Goal: Ask a question

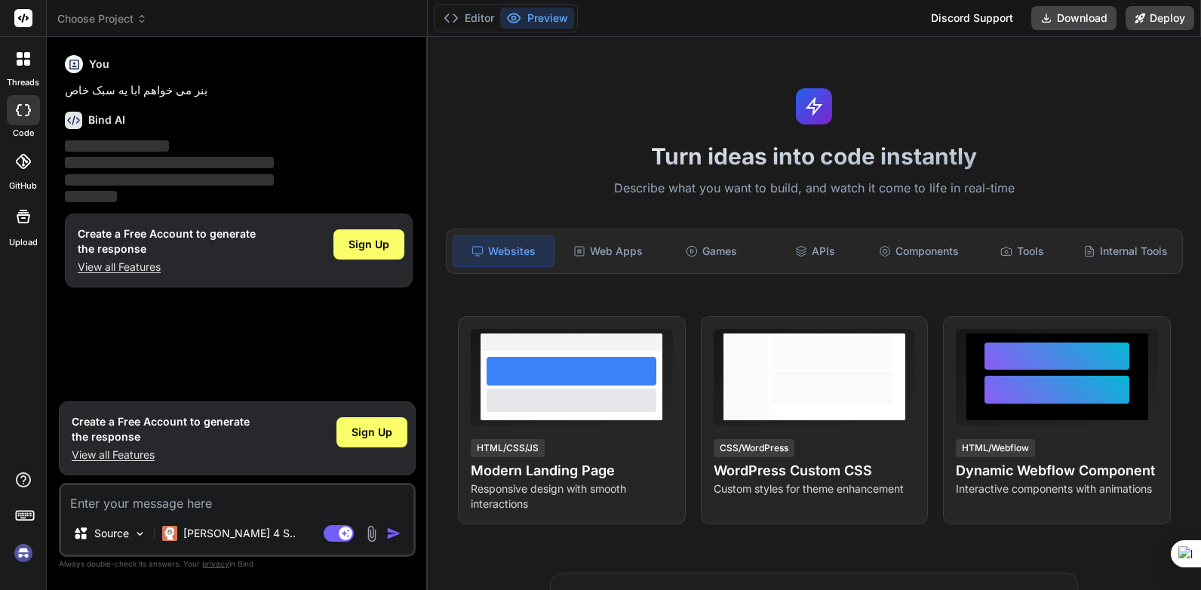
click at [504, 250] on div "Websites" at bounding box center [504, 251] width 102 height 32
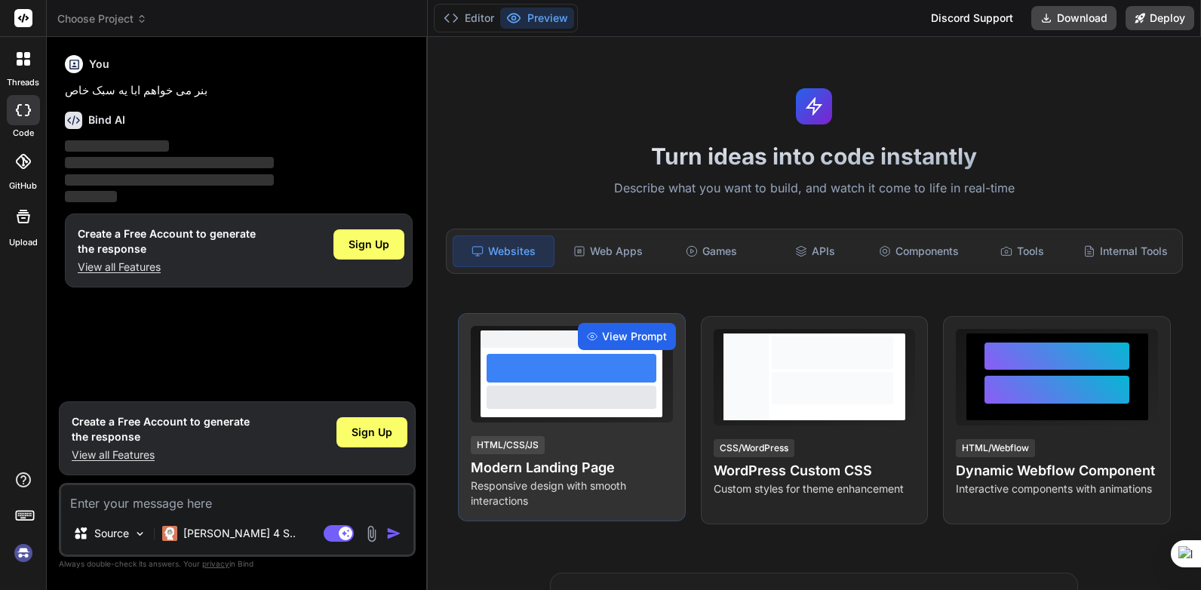
type textarea "x"
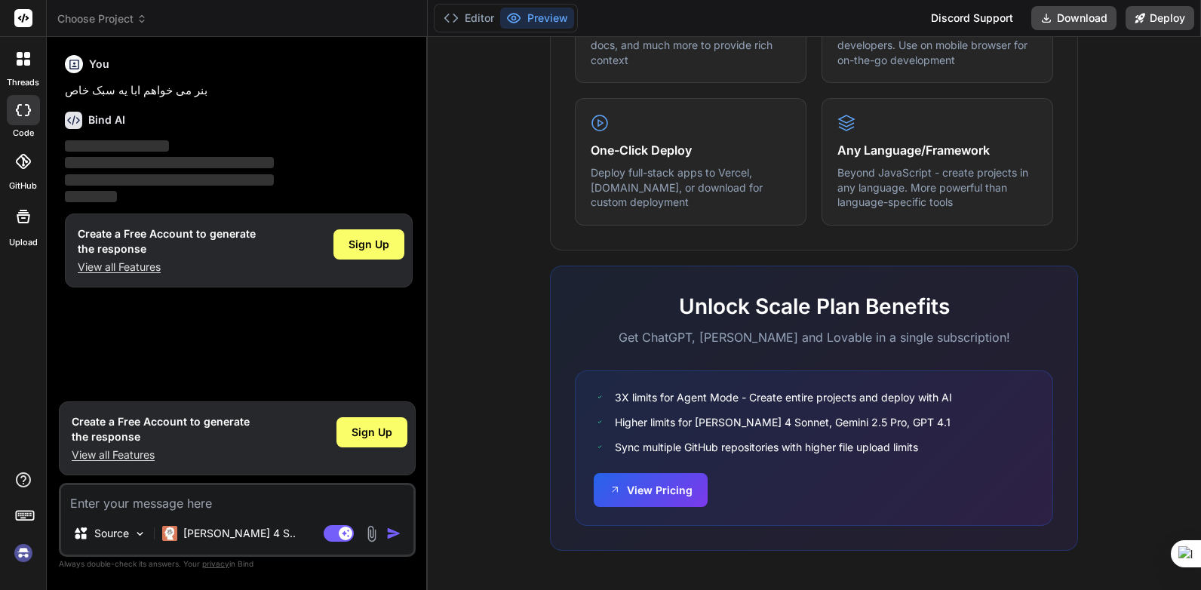
scroll to position [885, 0]
click at [151, 496] on textarea at bounding box center [237, 498] width 352 height 27
type textarea "ا"
type textarea "x"
type textarea "ای"
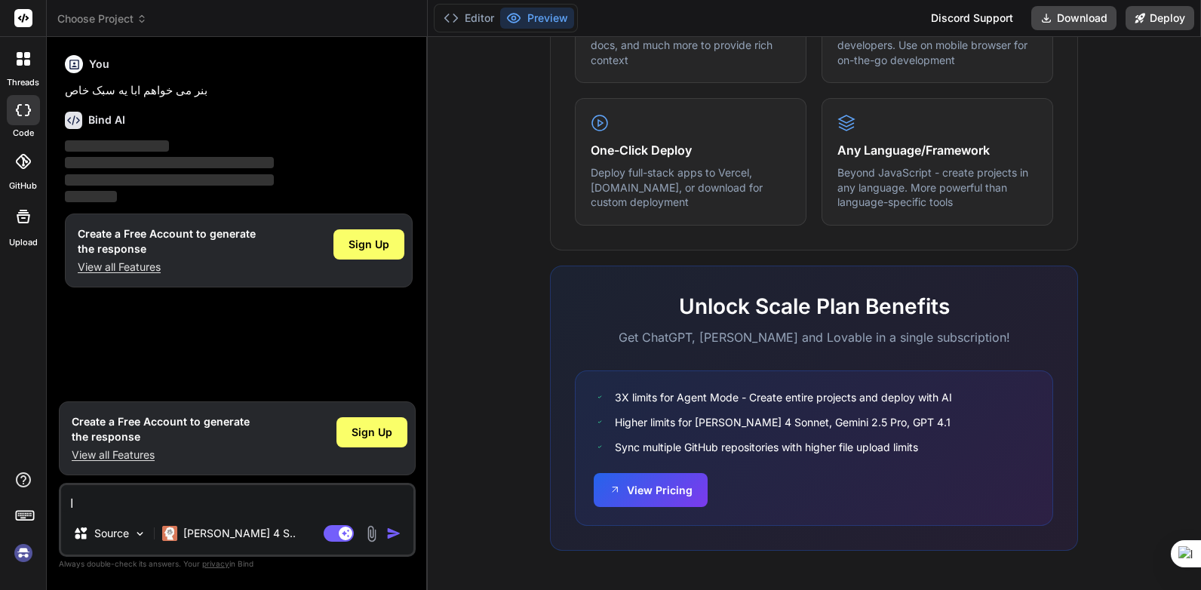
type textarea "x"
type textarea "این"
type textarea "x"
type textarea "اینا"
type textarea "x"
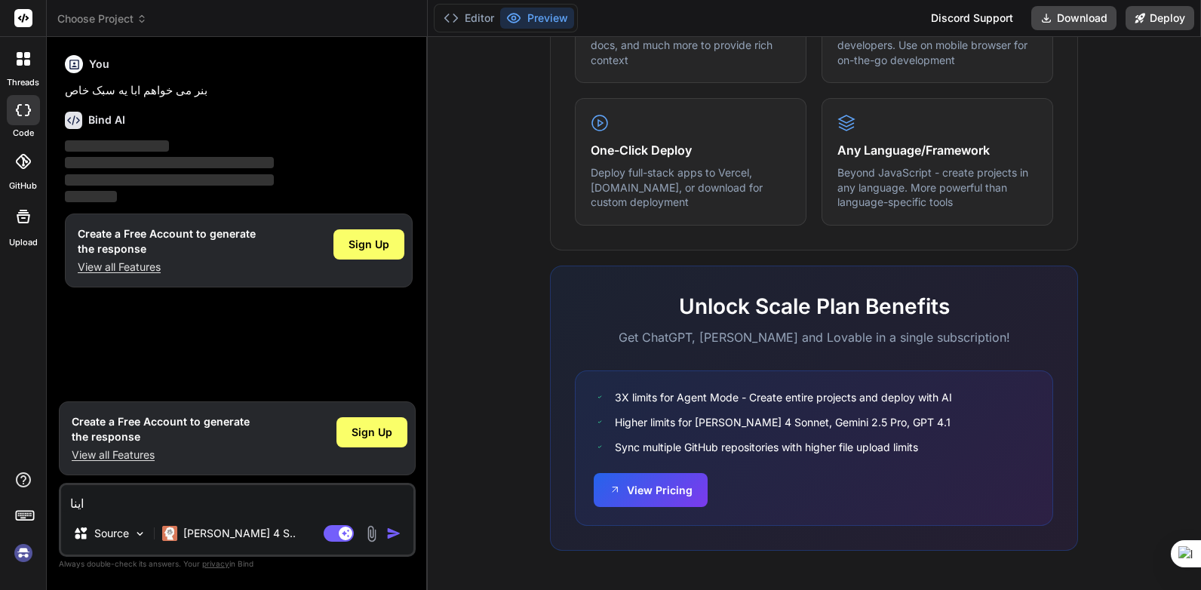
type textarea "اینا"
type textarea "x"
type textarea "اینا"
type textarea "x"
type textarea "این"
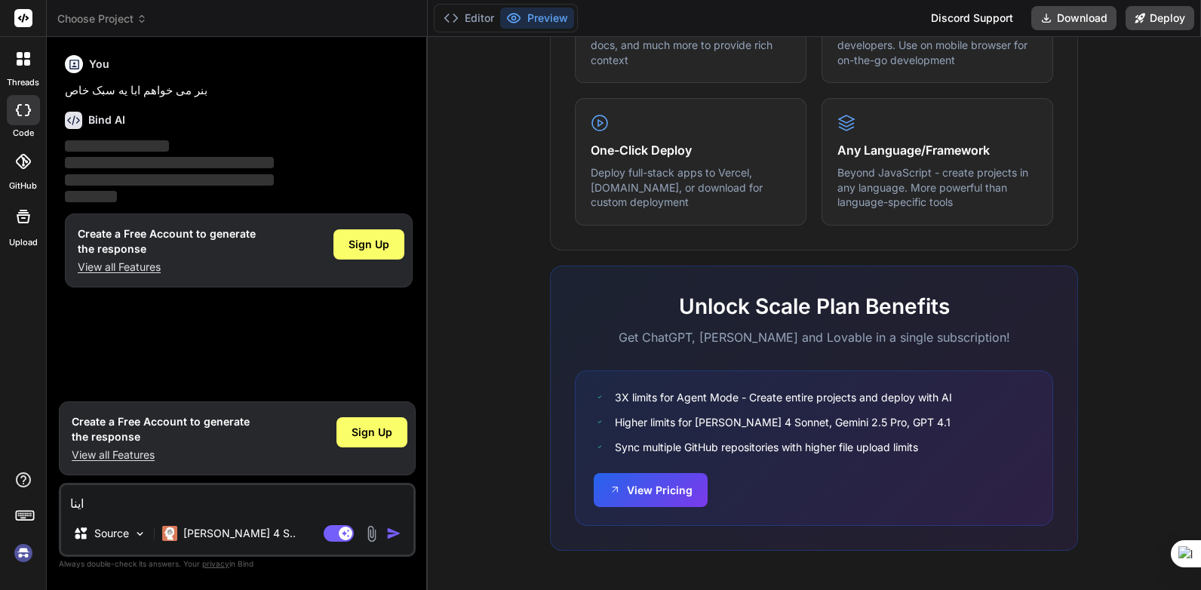
type textarea "x"
type textarea "ای"
type textarea "x"
type textarea "ا"
type textarea "x"
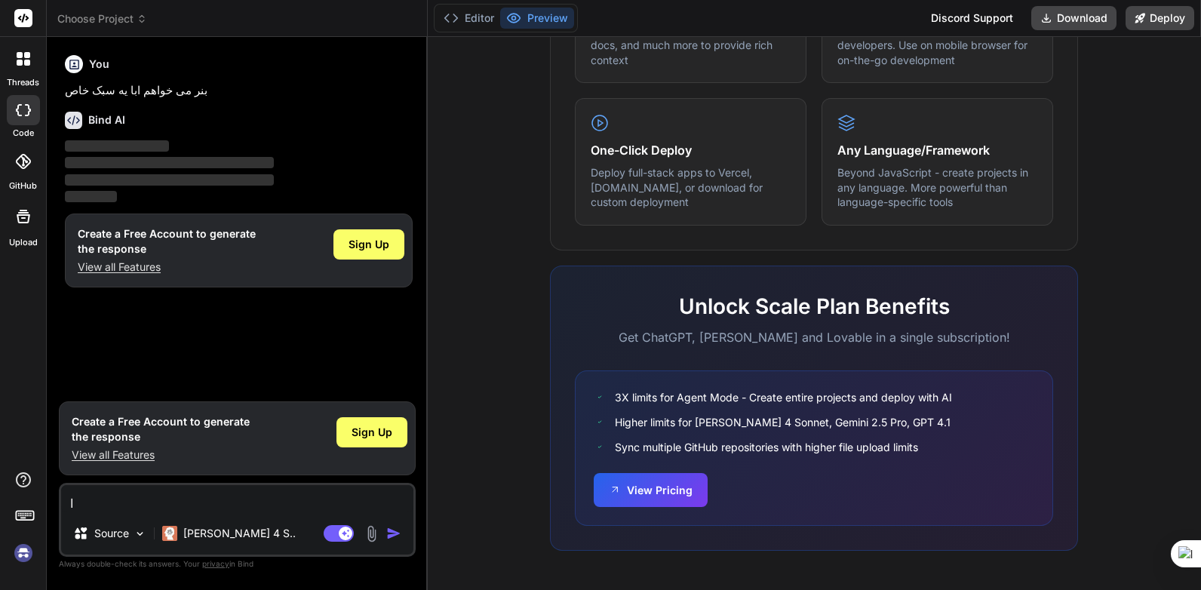
type textarea "ای"
type textarea "x"
type textarea "این"
type textarea "x"
type textarea "اینا"
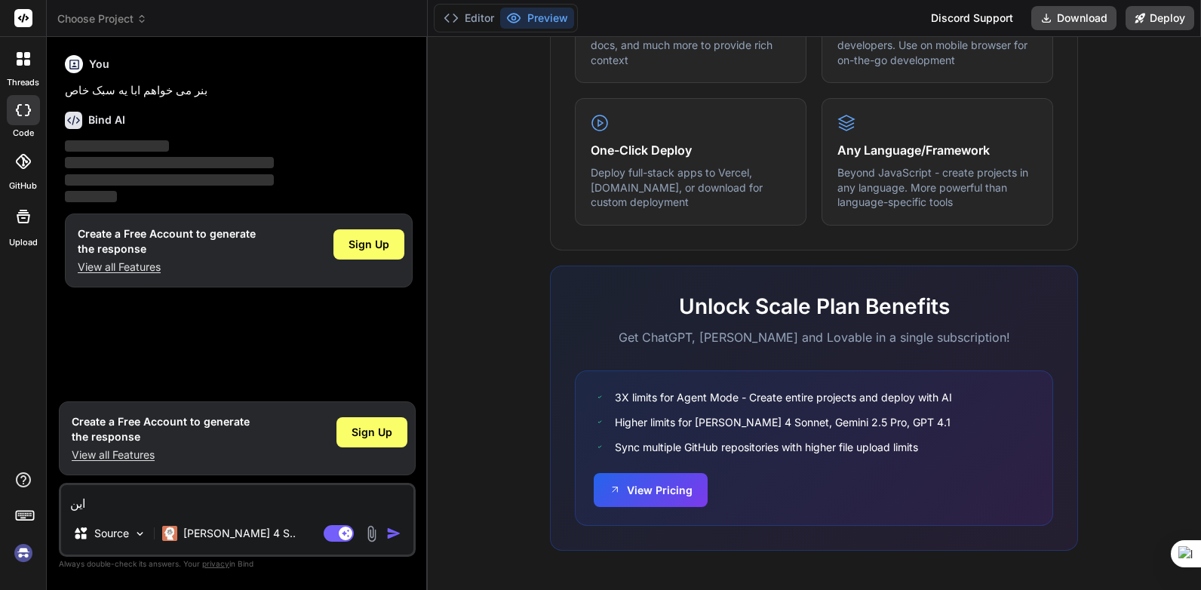
type textarea "x"
type textarea "اینا"
type textarea "x"
type textarea "اینا"
type textarea "x"
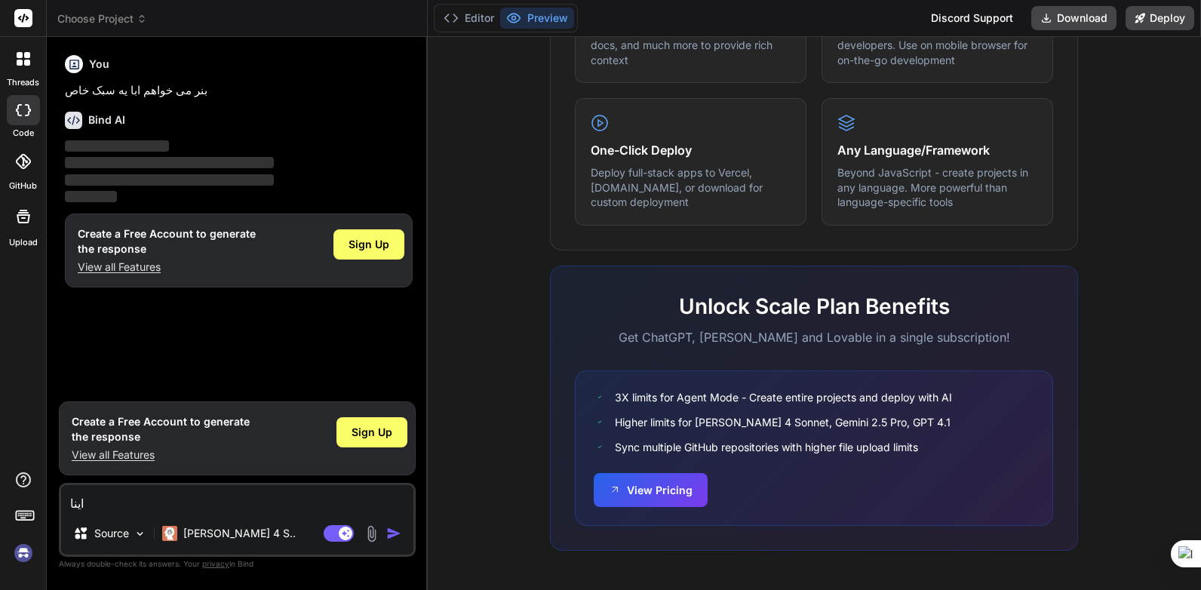
type textarea "این"
type textarea "x"
type textarea "ای"
type textarea "x"
type textarea "ا"
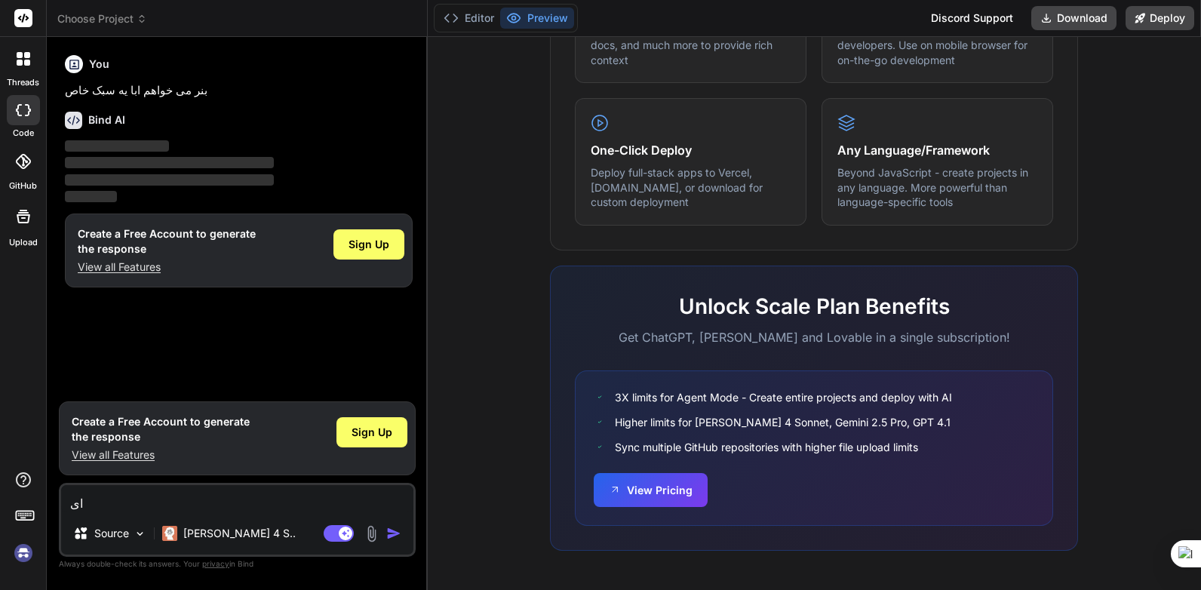
type textarea "x"
type textarea "ی"
type textarea "x"
type textarea "یه"
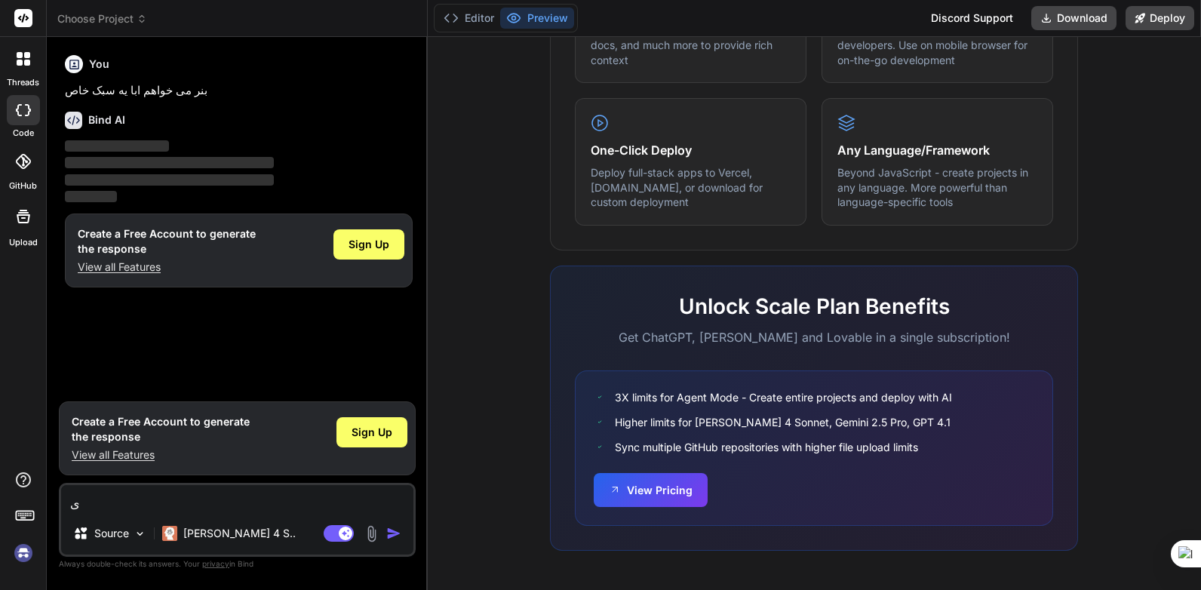
type textarea "x"
type textarea "یه"
type textarea "x"
type textarea "یه ب"
type textarea "x"
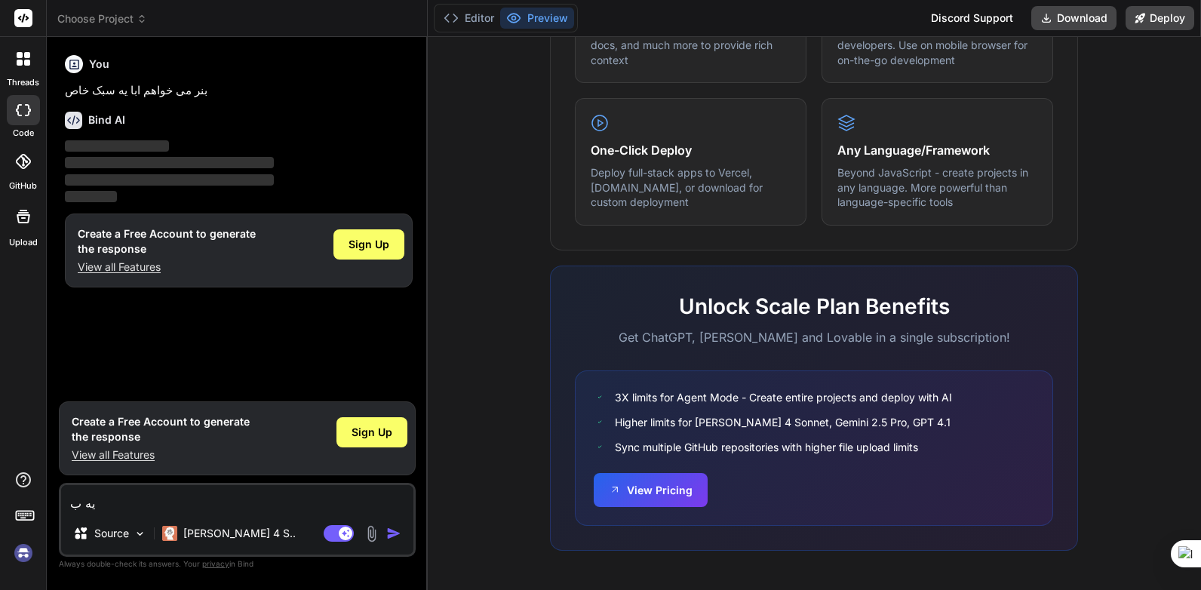
type textarea "یه بن"
type textarea "x"
type textarea "یه بنر"
type textarea "x"
type textarea "یه بنر"
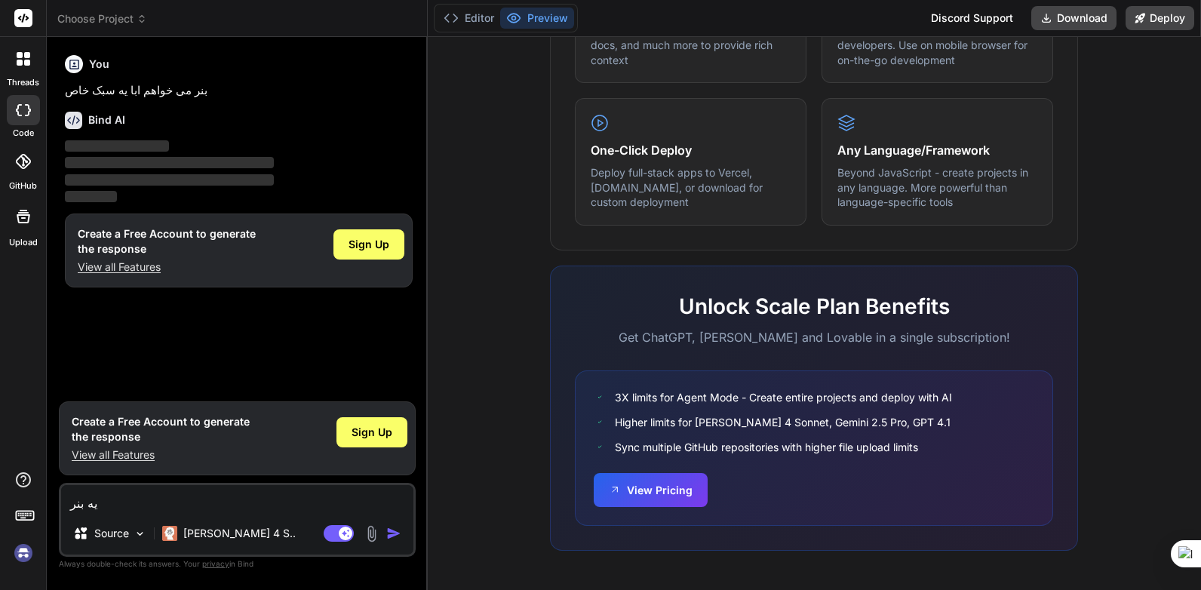
type textarea "x"
type textarea "یه بنر د"
type textarea "x"
type textarea "یه بنر در"
type textarea "x"
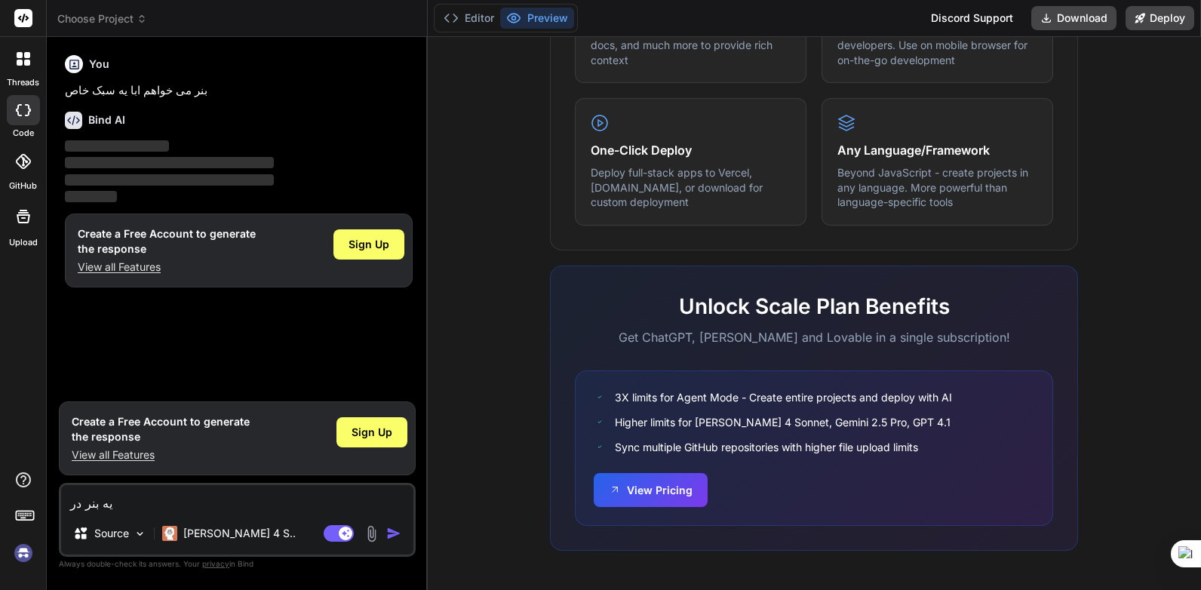
type textarea "یه بنر درب"
type textarea "x"
type textarea "یه بنر دربا"
type textarea "x"
type textarea "یه بنر دربار"
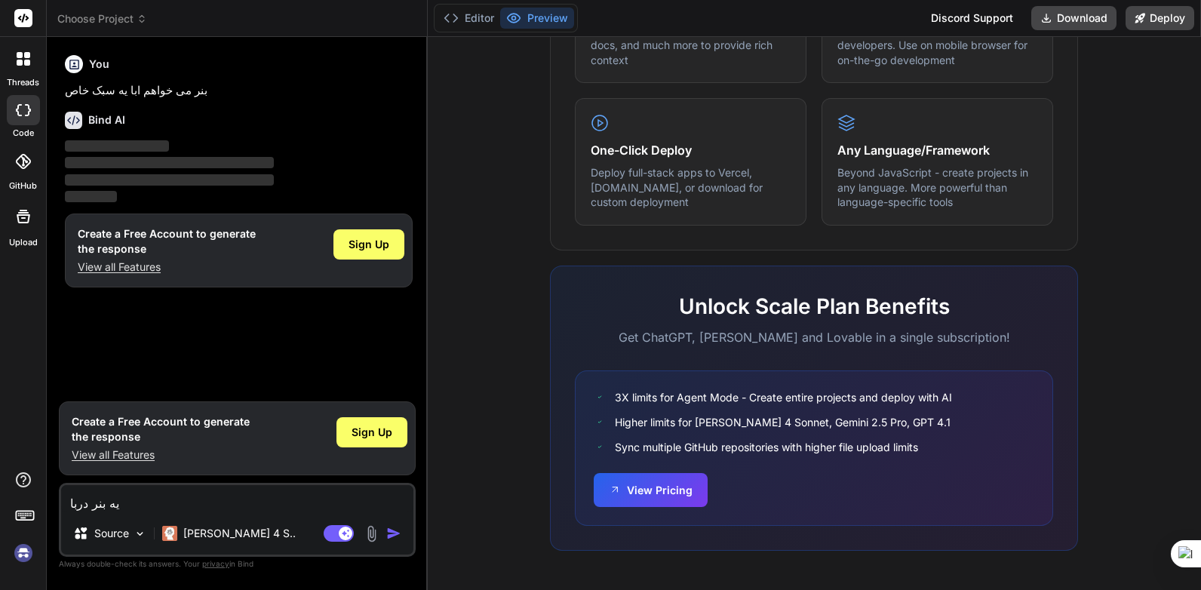
type textarea "x"
type textarea "یه بنر درباره"
type textarea "x"
type textarea "یه بنر درباره"
type textarea "x"
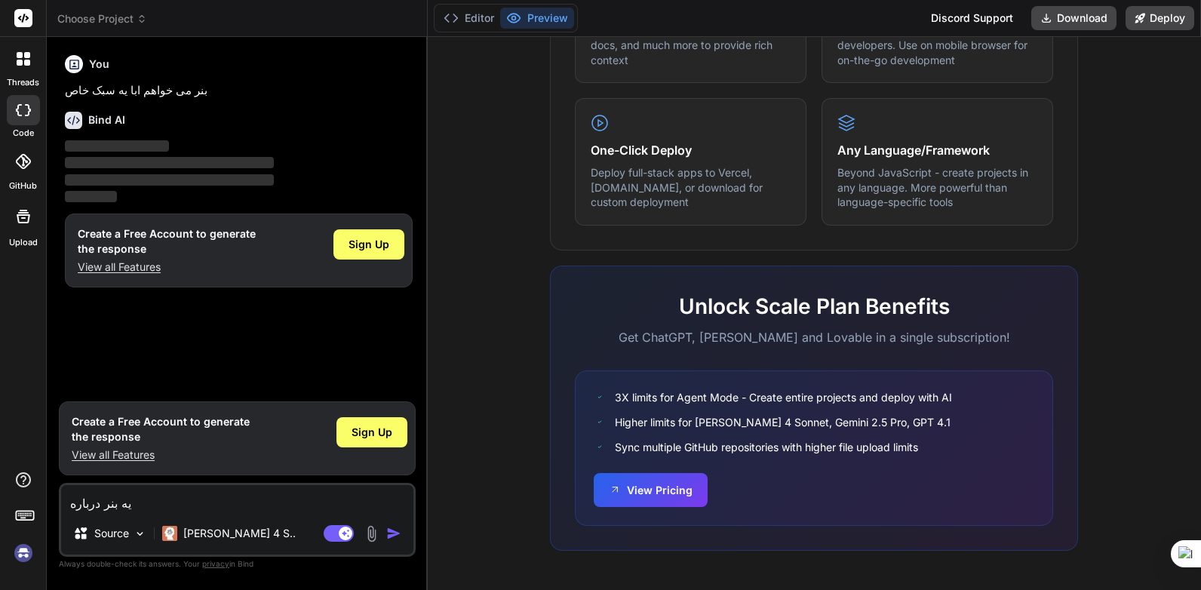
type textarea "[PERSON_NAME] درباره م"
type textarea "x"
type textarea "یه بنر درباره ما"
type textarea "x"
type textarea "یه بنر درباره ما"
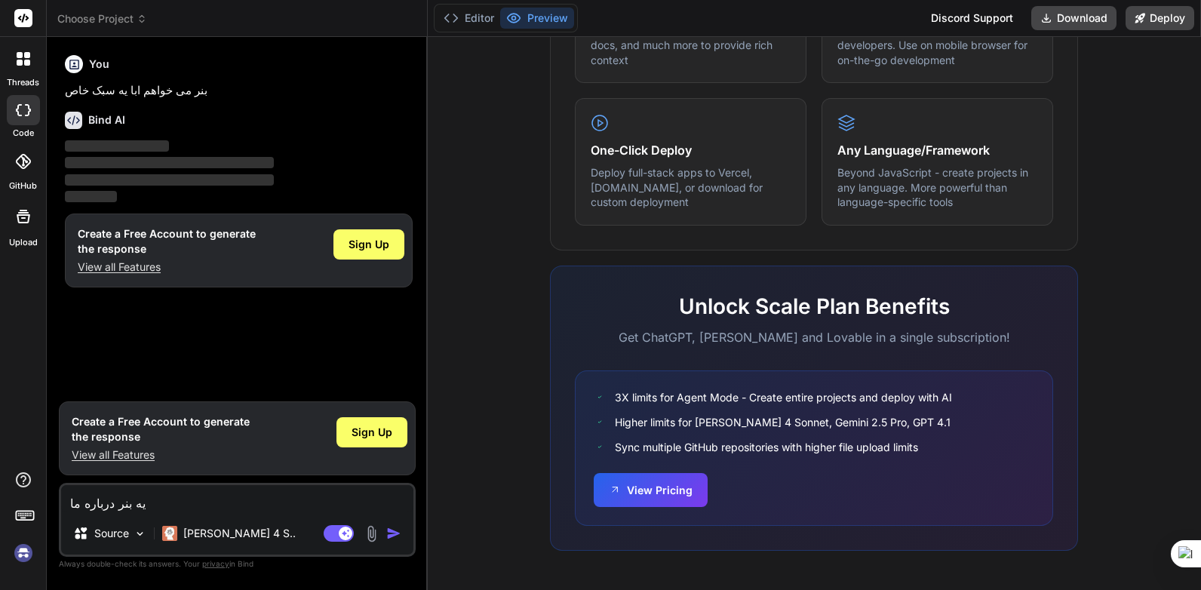
type textarea "x"
type textarea "یه بنر درباره ما ب"
type textarea "x"
type textarea "یه بنر درباره ما بر"
type textarea "x"
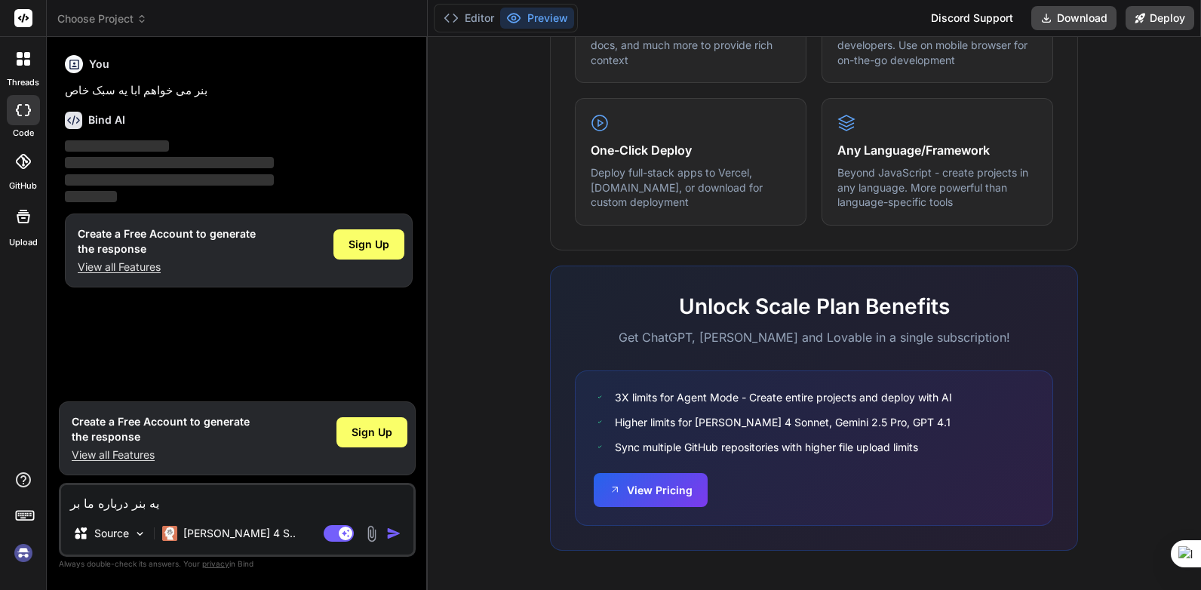
type textarea "یه بنر درباره ما برا"
type textarea "x"
type textarea "یه بنر درباره ما برای"
type textarea "x"
type textarea "یه بنر درباره ما برای"
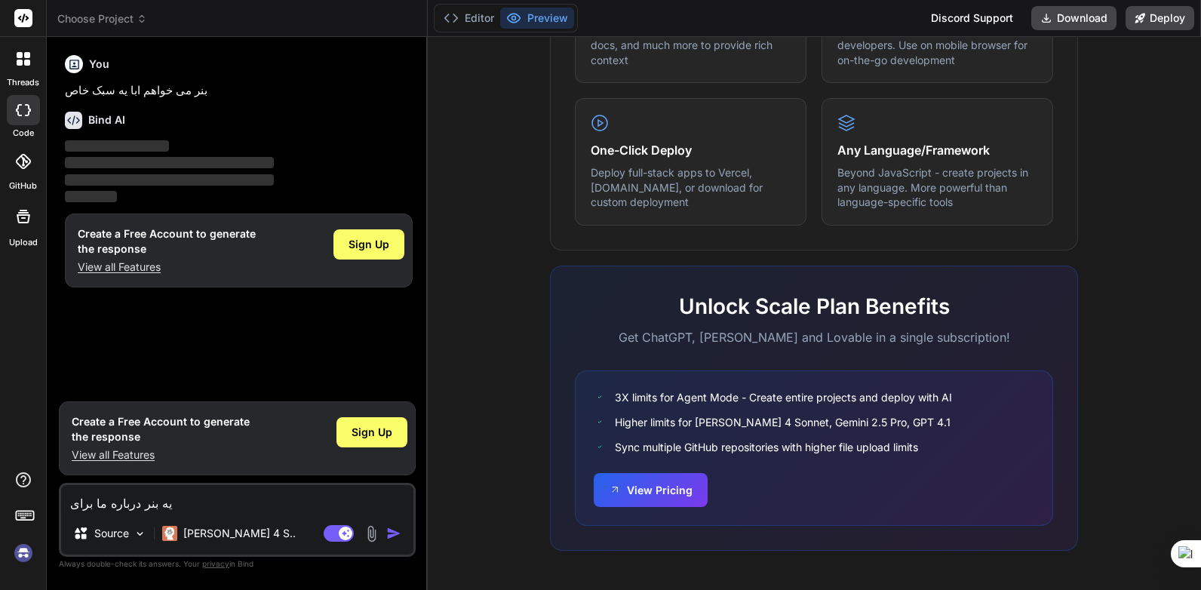
type textarea "x"
type textarea "یه بنر درباره ما برای س"
type textarea "x"
type textarea "یه بنر درباره ما برای سا"
type textarea "x"
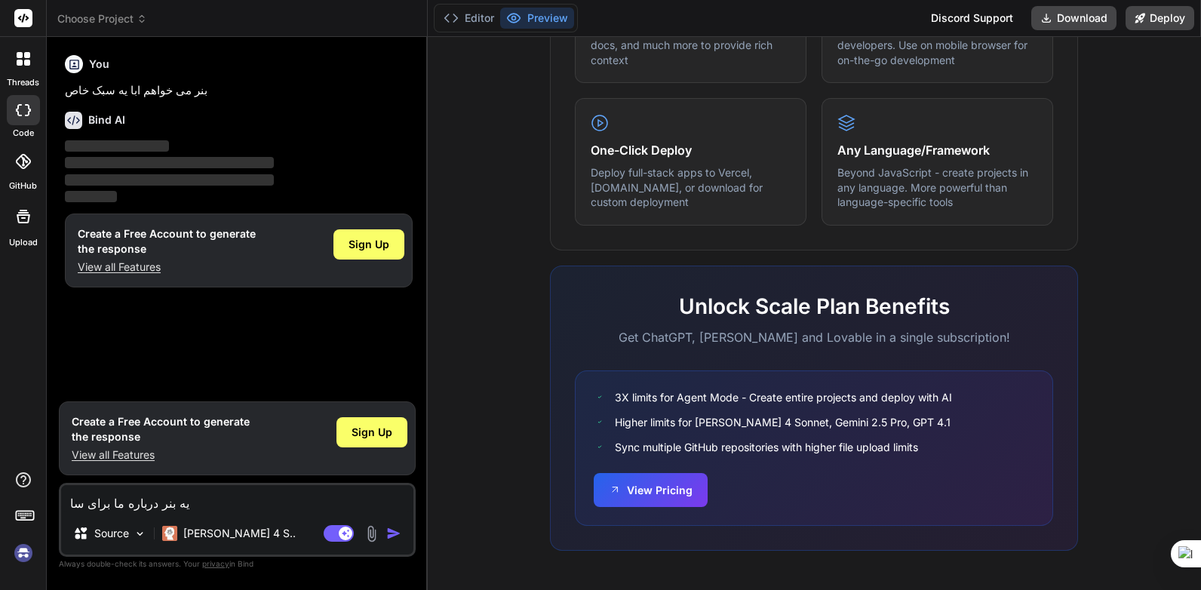
type textarea "یه بنر درباره ما برای سای"
type textarea "x"
type textarea "[PERSON_NAME] درباره ما برای سایت"
type textarea "x"
type textarea "[PERSON_NAME] درباره ما برای سایت"
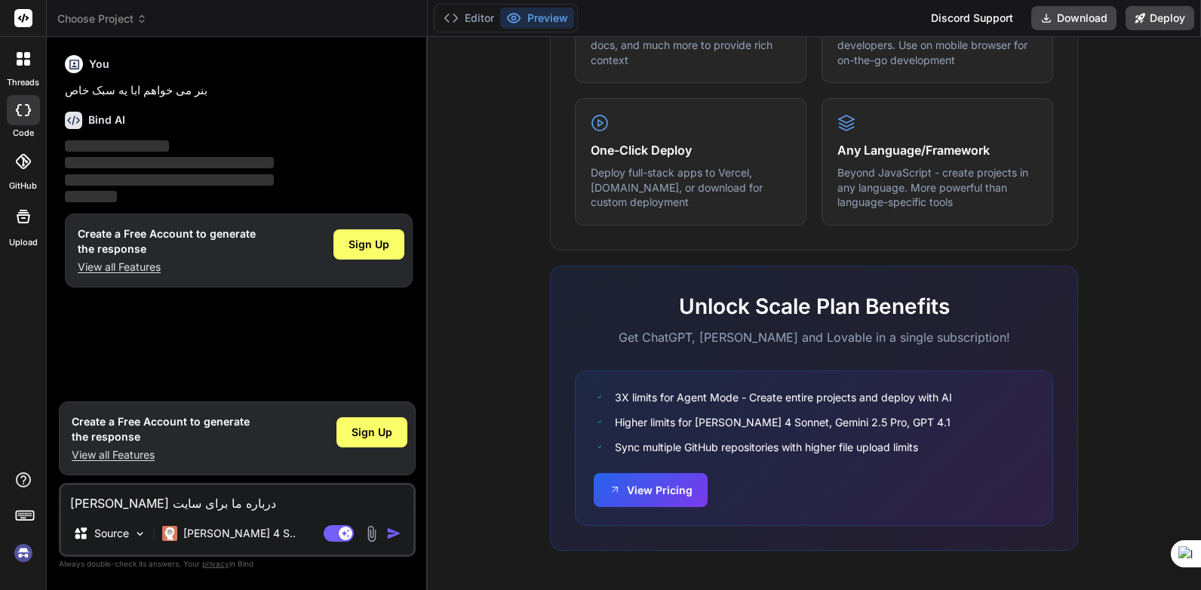
type textarea "x"
type textarea "یه بنر درباره ما برای سایت ف"
type textarea "x"
type textarea "یه بنر درباره ما برای سایت فر"
type textarea "x"
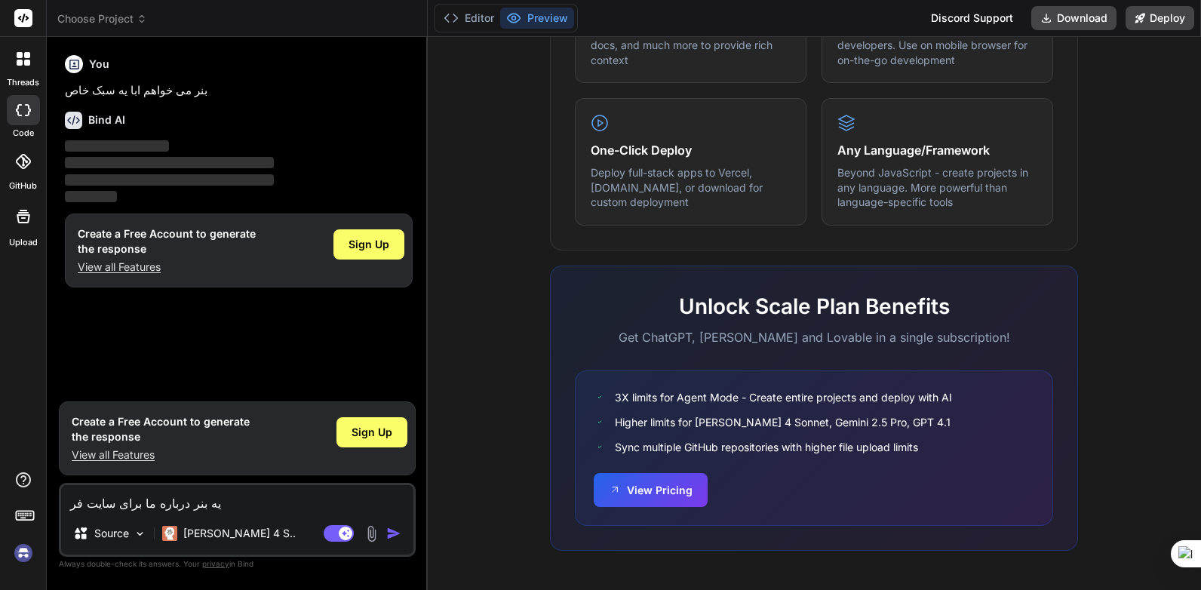
type textarea "یه بنر درباره ما برای سایت فرو"
type textarea "x"
type textarea "یه بنر درباره ما برای سایت فروش"
type textarea "x"
type textarea "یه بنر درباره ما برای سایت فروش"
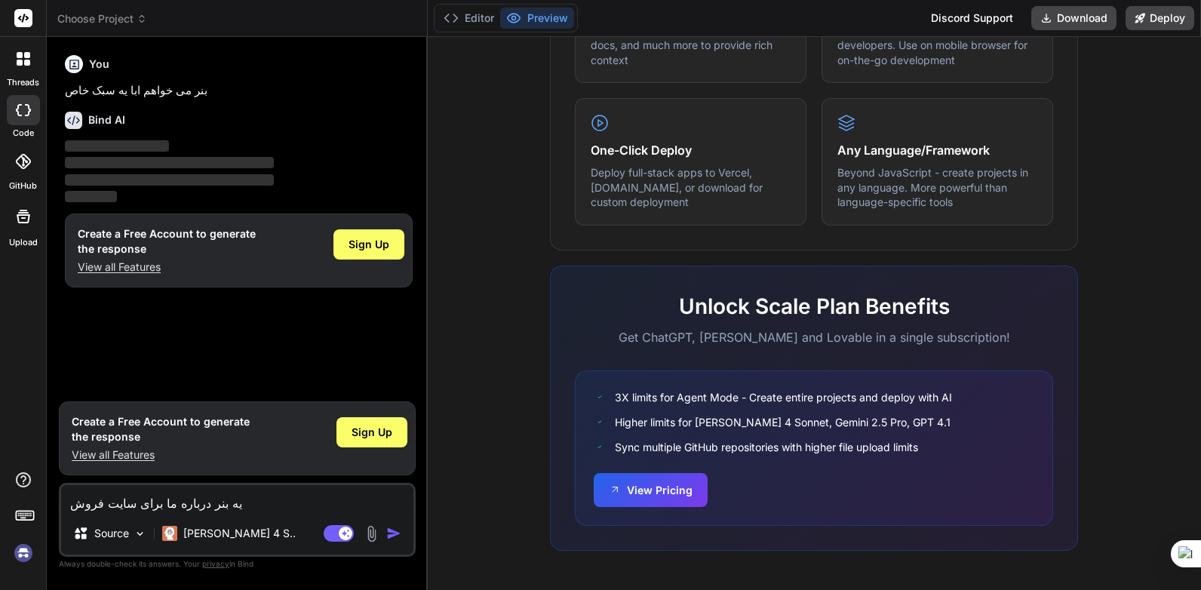
type textarea "x"
type textarea "[PERSON_NAME] درباره ما برای سایت فروش ر"
type textarea "x"
type textarea "یه بنر درباره ما برای سایت فروش رو"
type textarea "x"
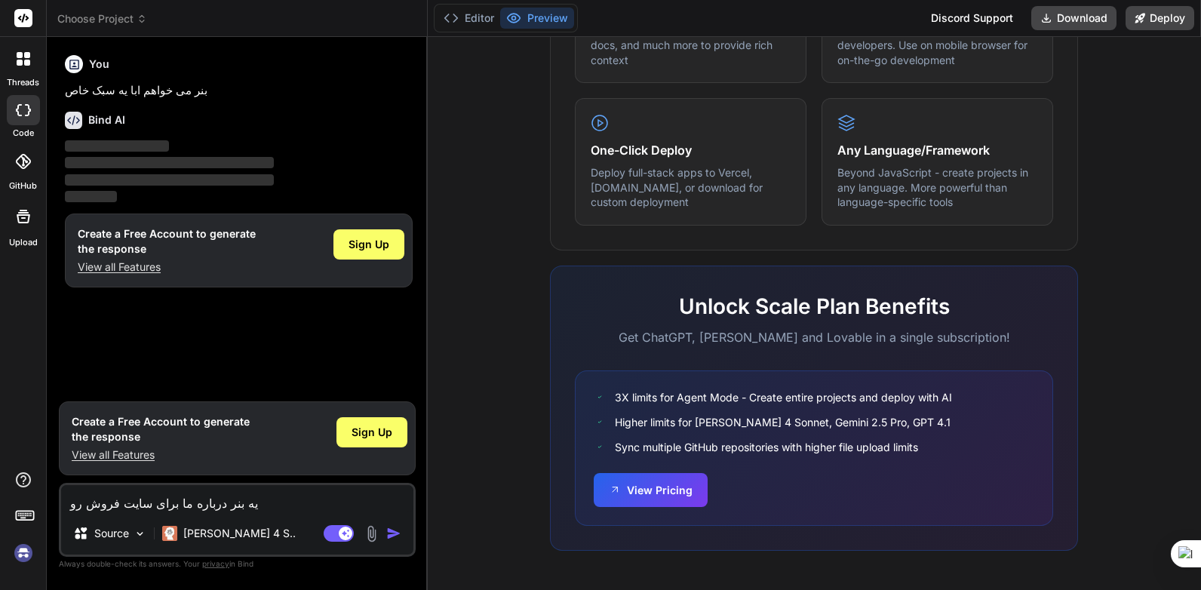
type textarea "یه بنر درباره ما برای سایت فروش روغ"
type textarea "x"
type textarea "یه بنر درباره ما برای سایت فروش روغن"
type textarea "x"
type textarea "یه بنر درباره ما برای سایت فروش روغن"
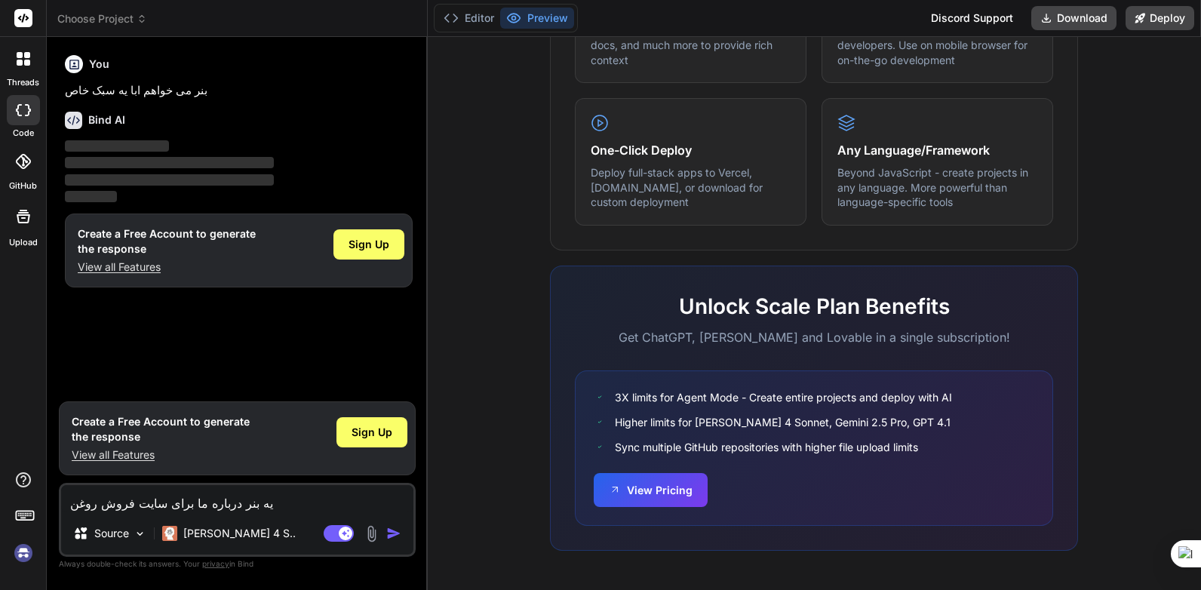
type textarea "x"
type textarea "یه بنر درباره ما برای سایت فروش روغن م"
type textarea "x"
type textarea "یه بنر درباره ما برای سایت فروش روغن مو"
type textarea "x"
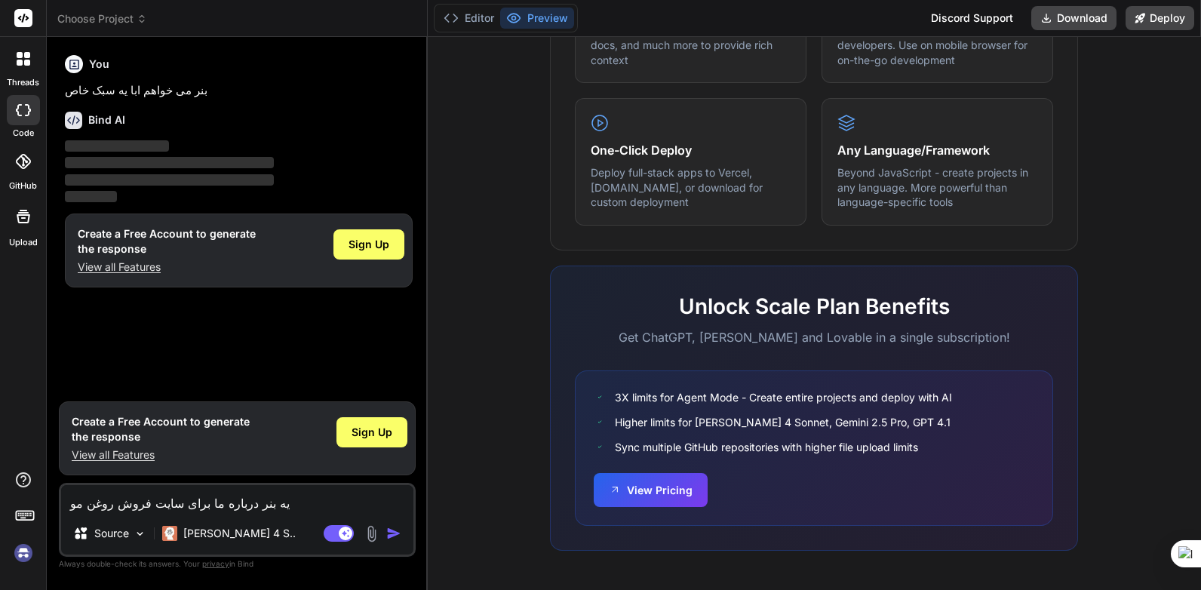
type textarea "یه بنر درباره ما برای سایت فروش روغن موت"
type textarea "x"
type textarea "یه بنر درباره ما برای سایت فروش روغن موتو"
type textarea "x"
type textarea "یه بنر درباره ما برای سایت فروش روغن موتور"
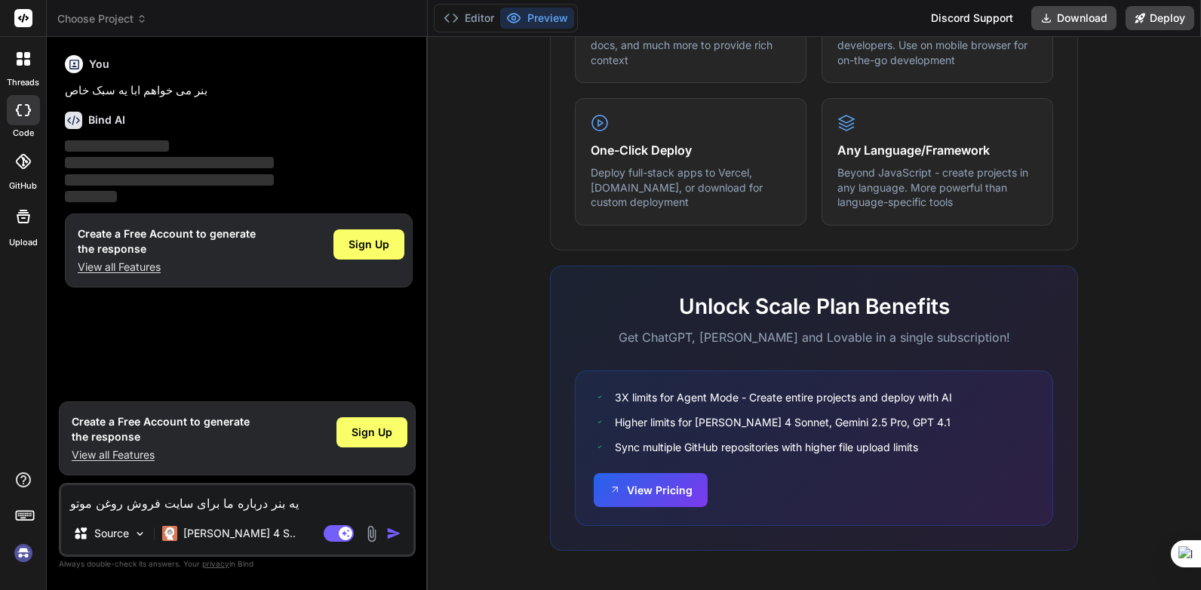
type textarea "x"
type textarea "یه بنر درباره ما برای سایت فروش روغن موتورو"
type textarea "x"
type textarea "یه بنر درباره ما برای سایت فروش روغن موتورو"
type textarea "x"
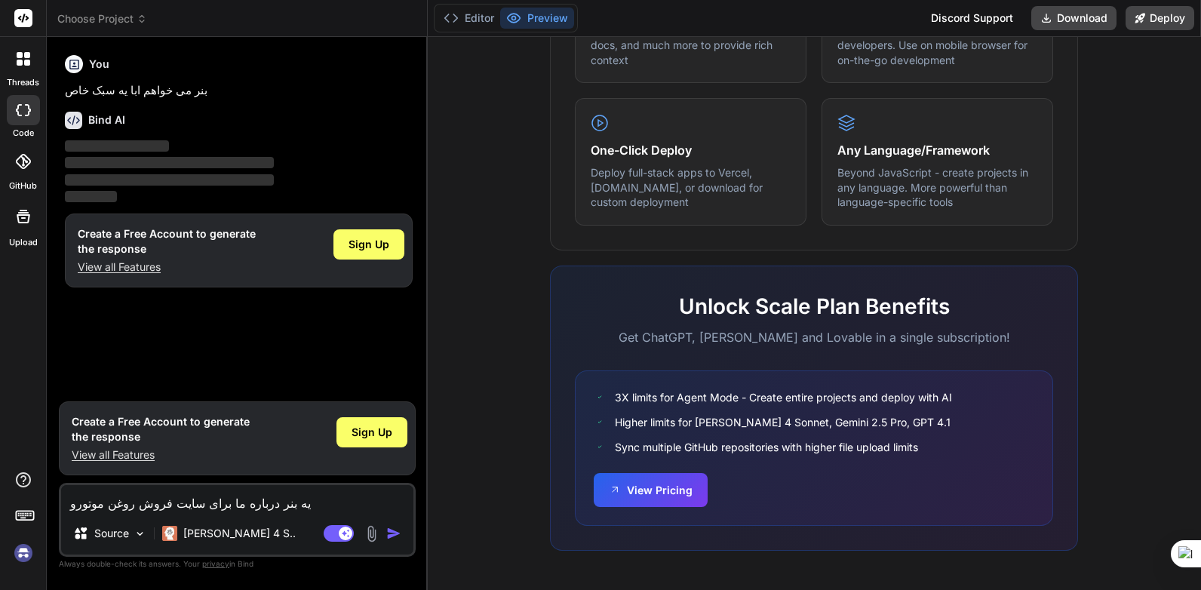
type textarea "یه بنر درباره ما برای سایت فروش روغن موتورو ف"
type textarea "x"
type textarea "یه بنر درباره ما برای سایت فروش روغن موتورو فی"
type textarea "x"
type textarea "یه بنر درباره ما برای سایت فروش روغن موتورو فیل"
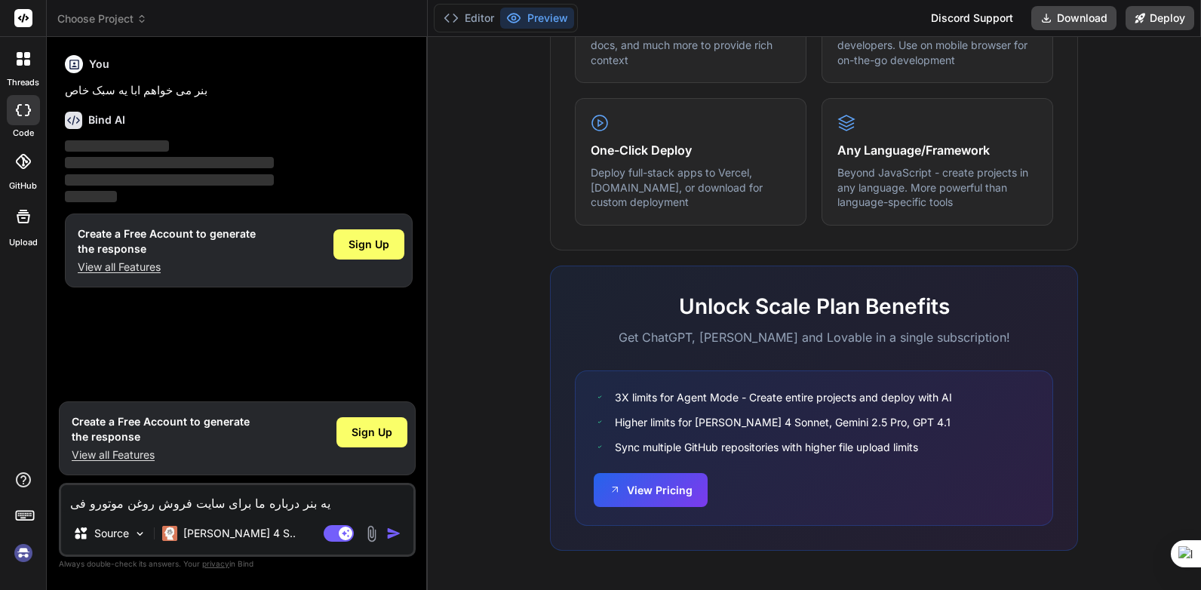
type textarea "x"
type textarea "یه بنر درباره ما برای سایت فروش روغن موتورو فیلت"
type textarea "x"
type textarea "یه بنر درباره ما برای سایت فروش روغن موتورو فیلتر"
type textarea "x"
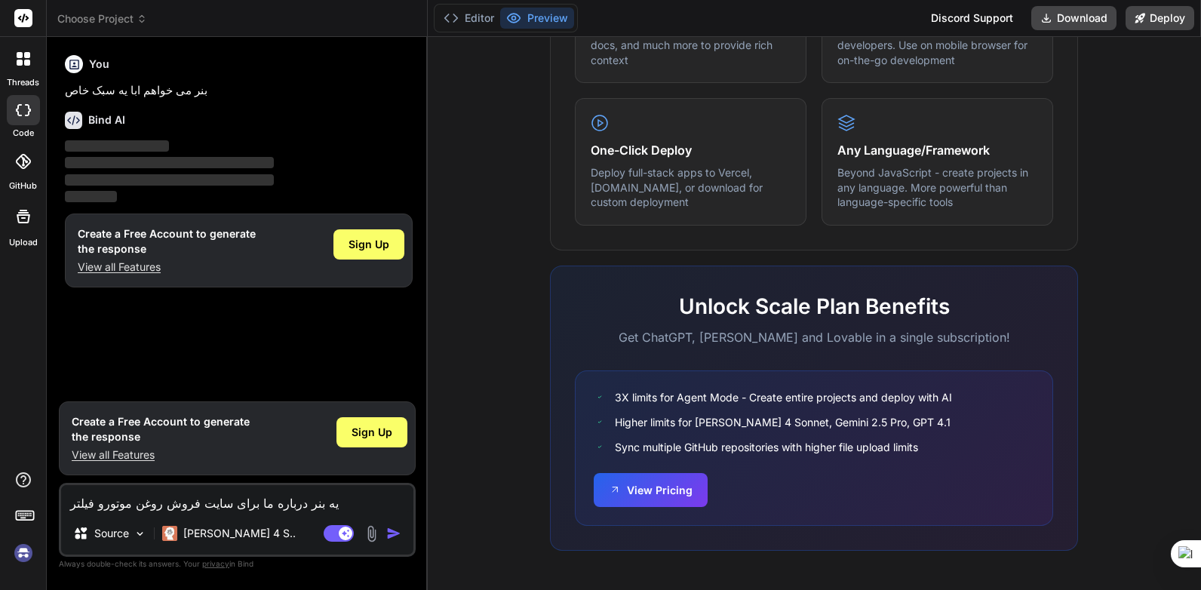
type textarea "یه بنر درباره ما برای سایت فروش روغن موتورو فیلتر"
type textarea "x"
type textarea "یه بنر درباره ما برای سایت فروش روغن موتورو فیلتر د"
type textarea "x"
type textarea "یه بنر درباره ما برای سایت فروش روغن موتورو فیلتر دا"
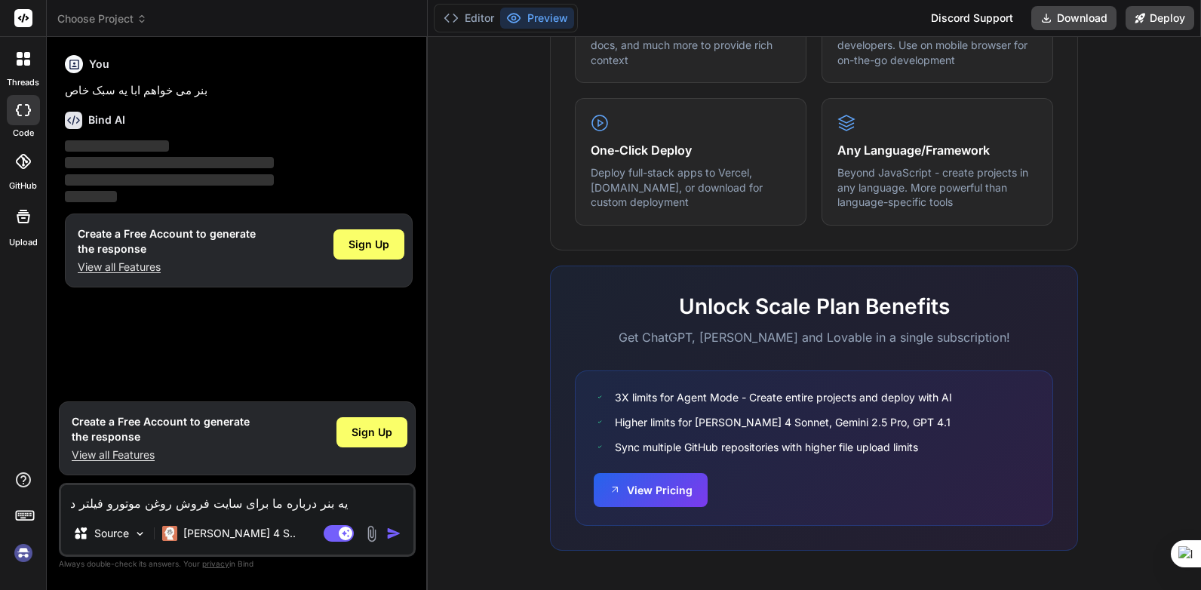
type textarea "x"
type textarea "یه بنر درباره ما برای سایت فروش روغن موتورو فیلتر دار"
type textarea "x"
type textarea "یه بنر درباره ما برای سایت فروش روغن موتورو فیلتر داره"
type textarea "x"
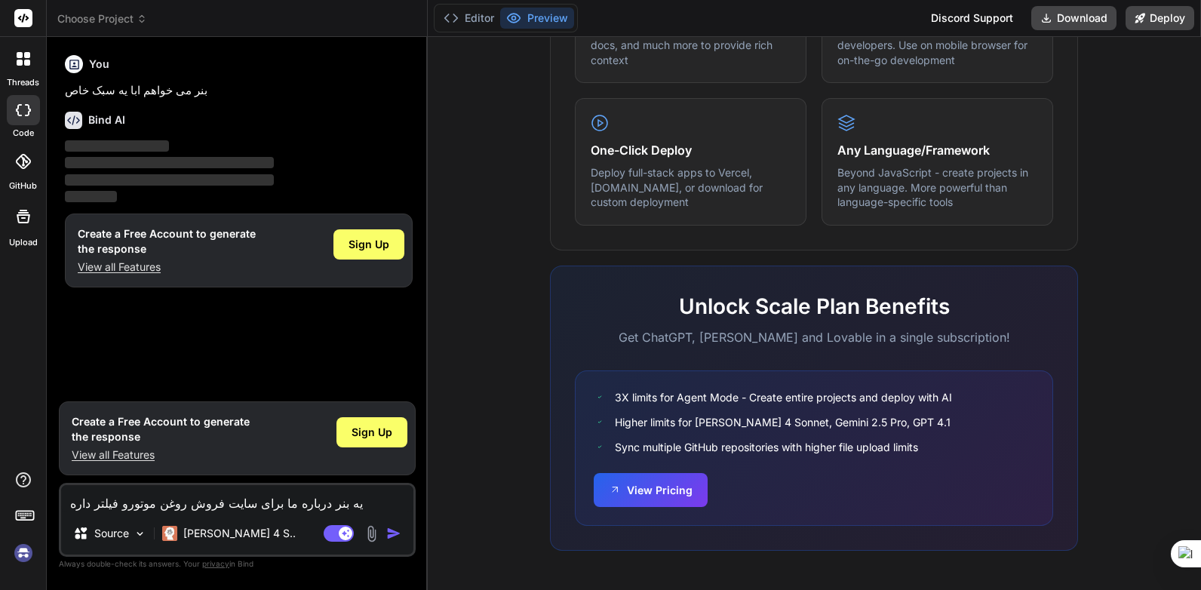
type textarea "یه بنر درباره ما برای سایت فروش روغن موتورو فیلتر داره"
type textarea "x"
type textarea "یه بنر درباره ما برای سایت فروش روغن موتورو فیلتر داره م"
type textarea "x"
type textarea "یه بنر درباره ما برای سایت فروش روغن موتورو فیلتر داره می"
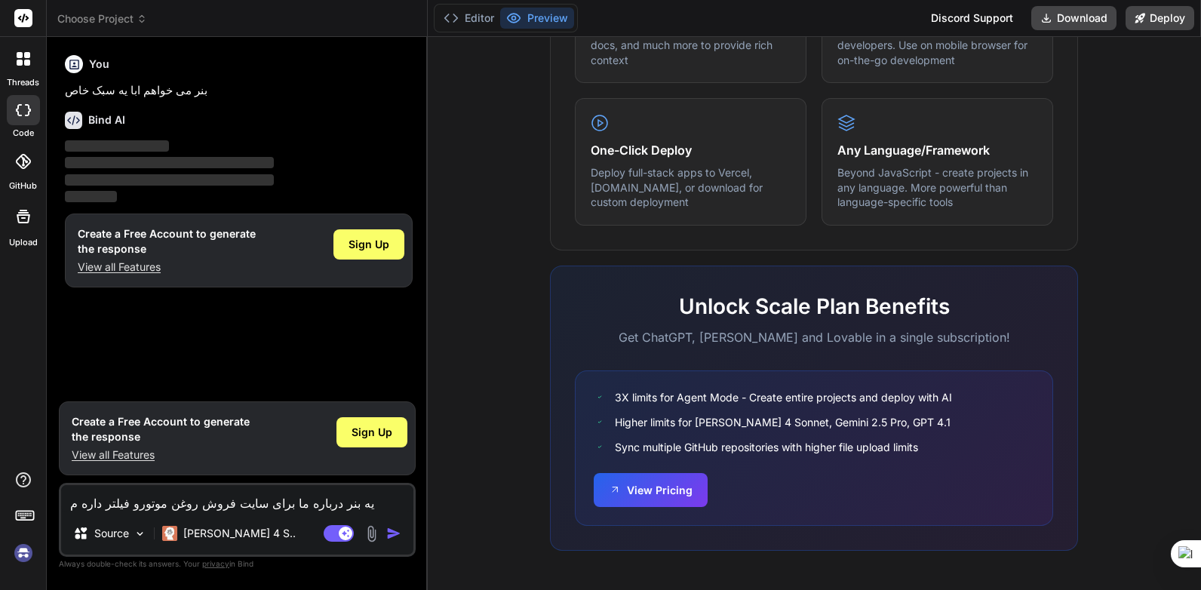
type textarea "x"
type textarea "یه بنر درباره ما برای سایت فروش روغن موتورو فیلتر داره می"
type textarea "x"
type textarea "یه بنر درباره ما برای سایت فروش روغن موتورو فیلتر داره می خ"
type textarea "x"
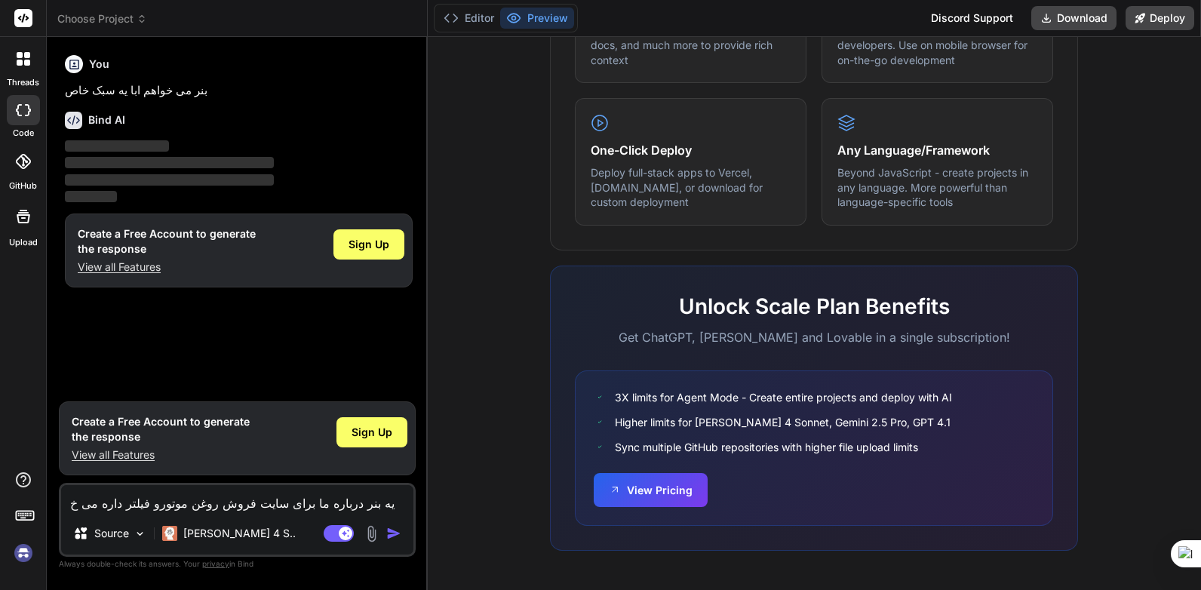
type textarea "یه بنر درباره ما برای سایت فروش روغن موتورو فیلتر داره می خو"
type textarea "x"
type textarea "یه بنر درباره ما برای سایت فروش روغن موتورو فیلتر داره می خوا"
type textarea "x"
type textarea "یه بنر درباره ما برای سایت فروش روغن موتورو فیلتر داره می خواه"
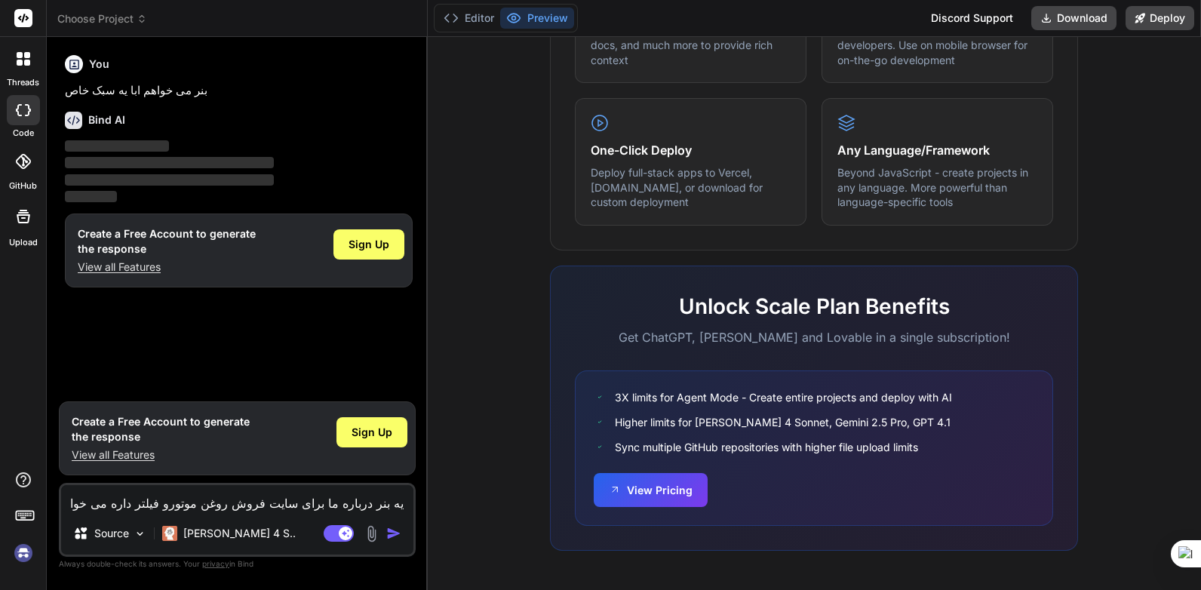
type textarea "x"
type textarea "یه بنر درباره ما برای سایت فروش روغن موتورو فیلتر داره می خواهم"
type textarea "x"
type textarea "یه بنر درباره ما برای سایت فروش روغن موتورو فیلتر داره می خواهم"
type textarea "x"
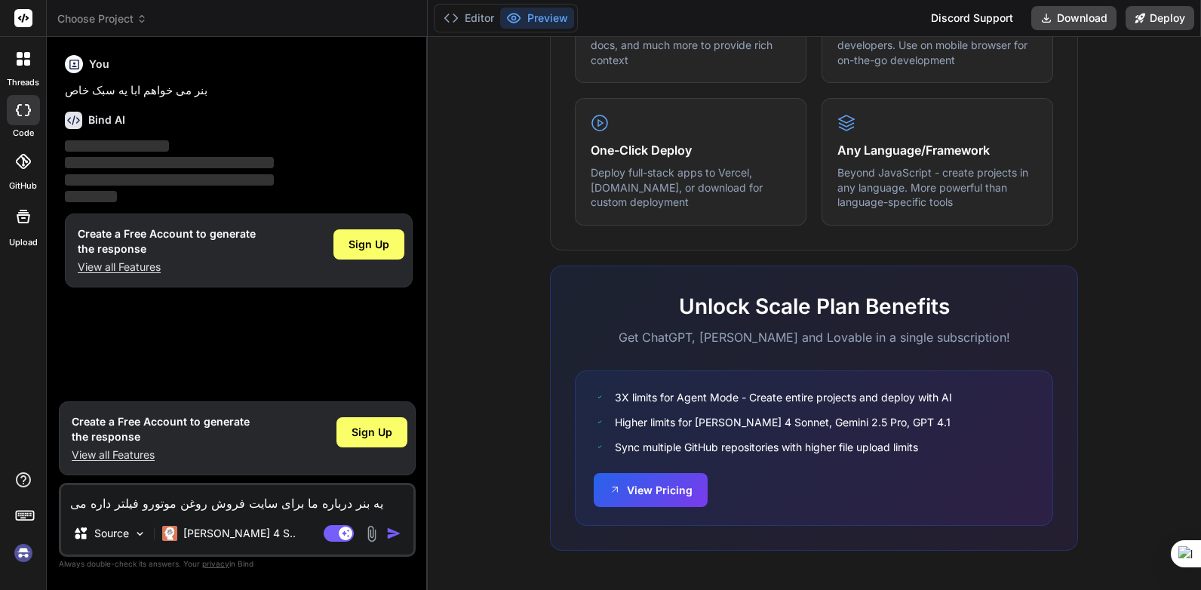
type textarea "یه بنر درباره ما برای سایت فروش روغن موتورو فیلتر داره می خواهم ب"
type textarea "x"
type textarea "یه بنر درباره ما برای سایت فروش روغن موتورو فیلتر داره می خواهم بر"
type textarea "x"
type textarea "یه بنر درباره ما برای سایت فروش روغن موتورو فیلتر داره می خواهم برا"
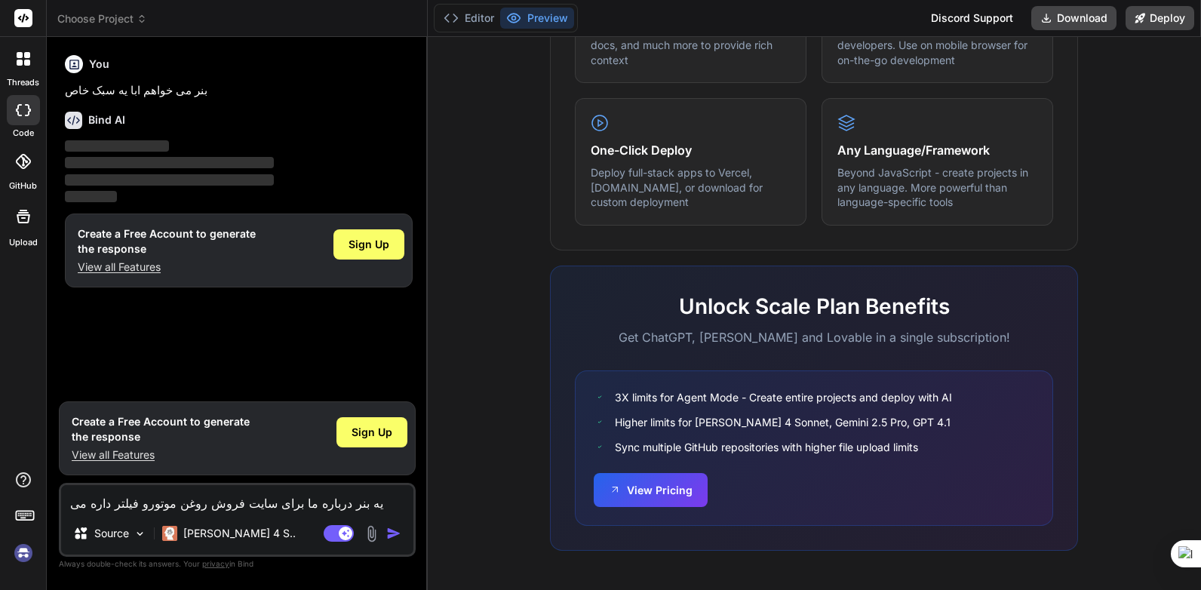
type textarea "x"
type textarea "یه بنر درباره ما برای سایت فروش روغن موتورو فیلتر داره می خواهم برام"
type textarea "x"
type textarea "یه بنر درباره ما برای سایت فروش روغن موتورو فیلتر داره می خواهم برام"
type textarea "x"
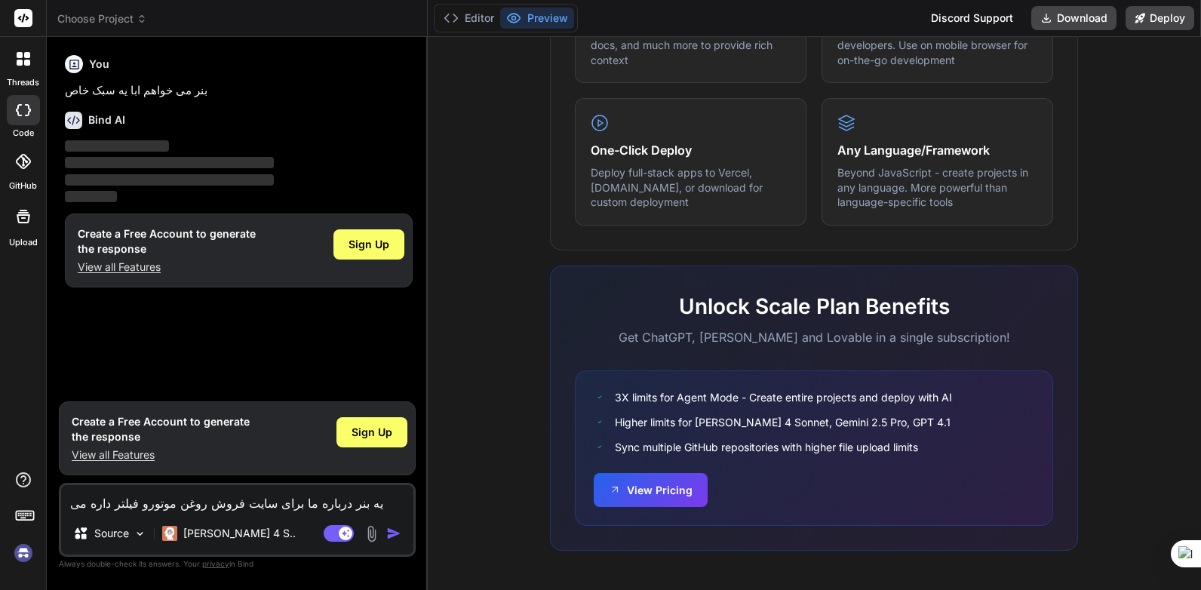
type textarea "یه بنر درباره ما برای سایت فروش روغن موتورو فیلتر داره می خواهم برام ط"
type textarea "x"
type textarea "یه بنر درباره ما برای سایت فروش روغن موتورو فیلتر داره می خواهم برام طر"
type textarea "x"
type textarea "یه بنر درباره ما برای سایت فروش روغن موتورو فیلتر داره می خواهم برام طرا"
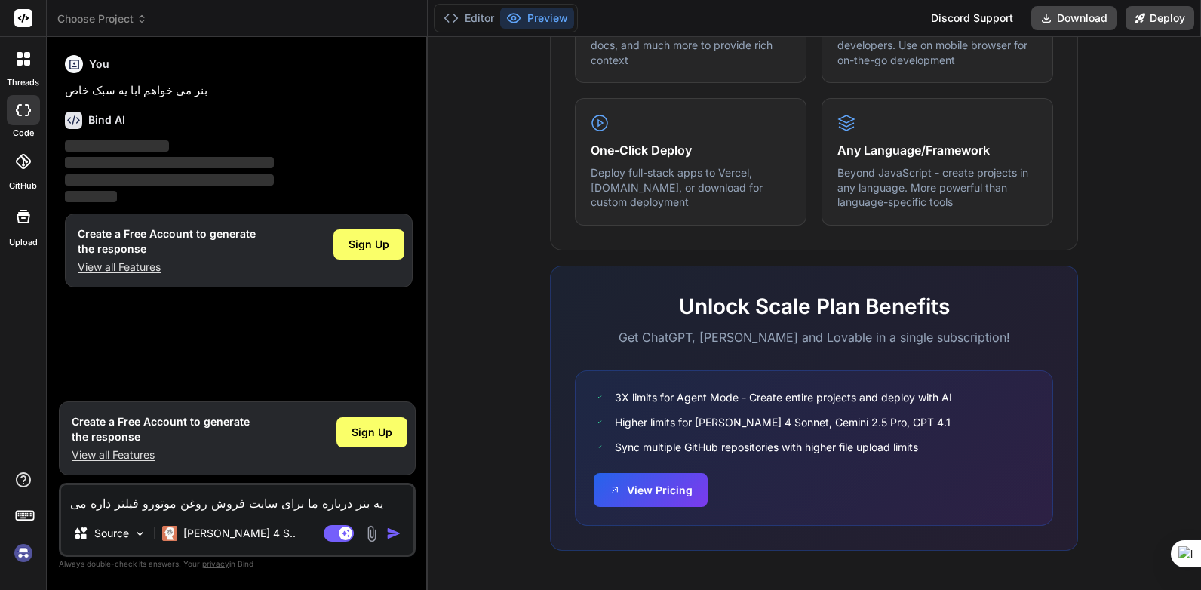
type textarea "x"
type textarea "یه بنر درباره ما برای سایت فروش روغن موتورو فیلتر داره می خواهم برام طراح"
type textarea "x"
type textarea "یه بنر درباره ما برای سایت فروش روغن موتورو فیلتر داره می خواهم برام طراحی"
type textarea "x"
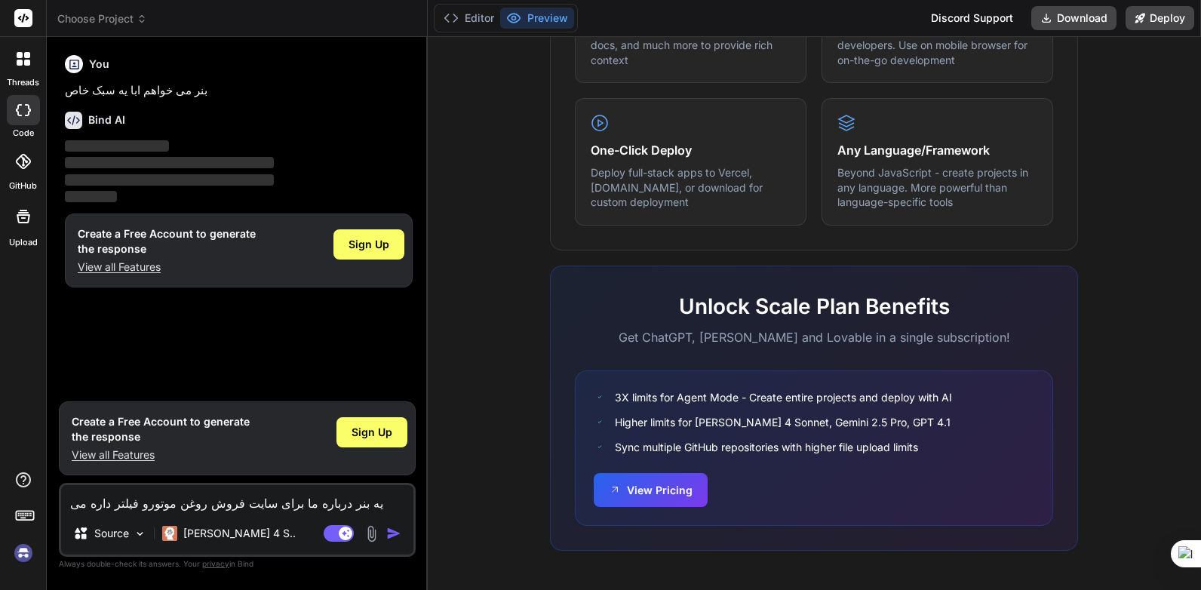
type textarea "یه بنر درباره ما برای سایت فروش روغن موتورو فیلتر داره می خواهم برام طراحی"
type textarea "x"
type textarea "یه بنر درباره ما برای سایت فروش روغن موتورو فیلتر داره می خواهم برام طراحی م"
type textarea "x"
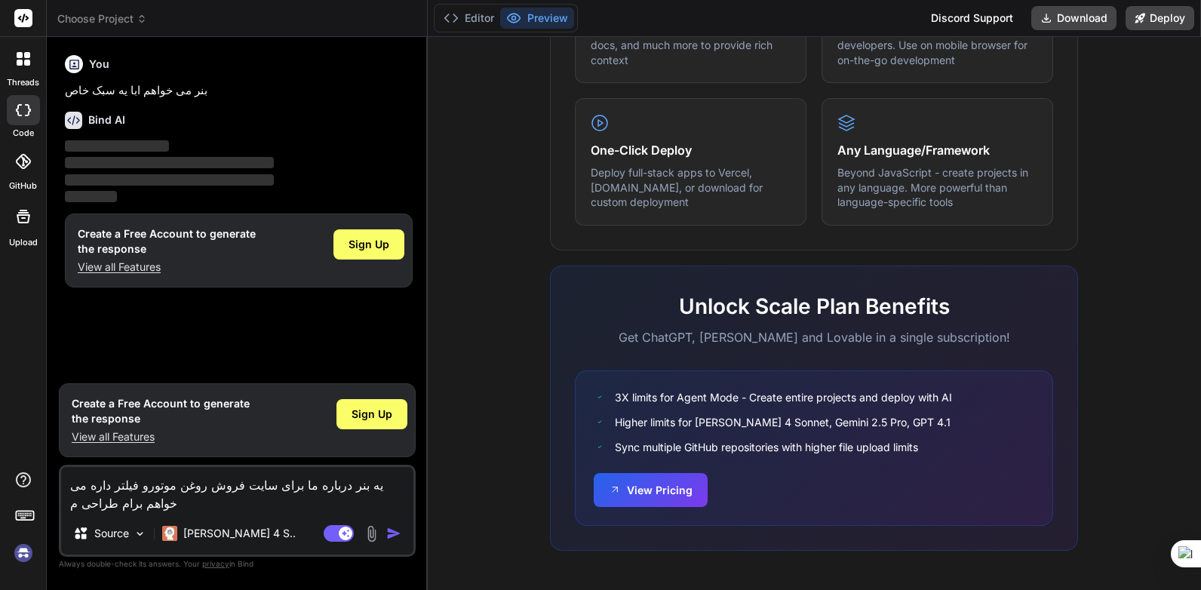
type textarea "یه بنر درباره ما برای سایت فروش روغن موتورو فیلتر داره می خواهم برام طراحی مک"
type textarea "x"
type textarea "یه بنر درباره ما برای سایت فروش روغن موتورو فیلتر داره می خواهم برام طراحی مکن"
type textarea "x"
type textarea "یه بنر درباره ما برای سایت فروش روغن موتورو فیلتر داره می خواهم برام طراحی مکن"
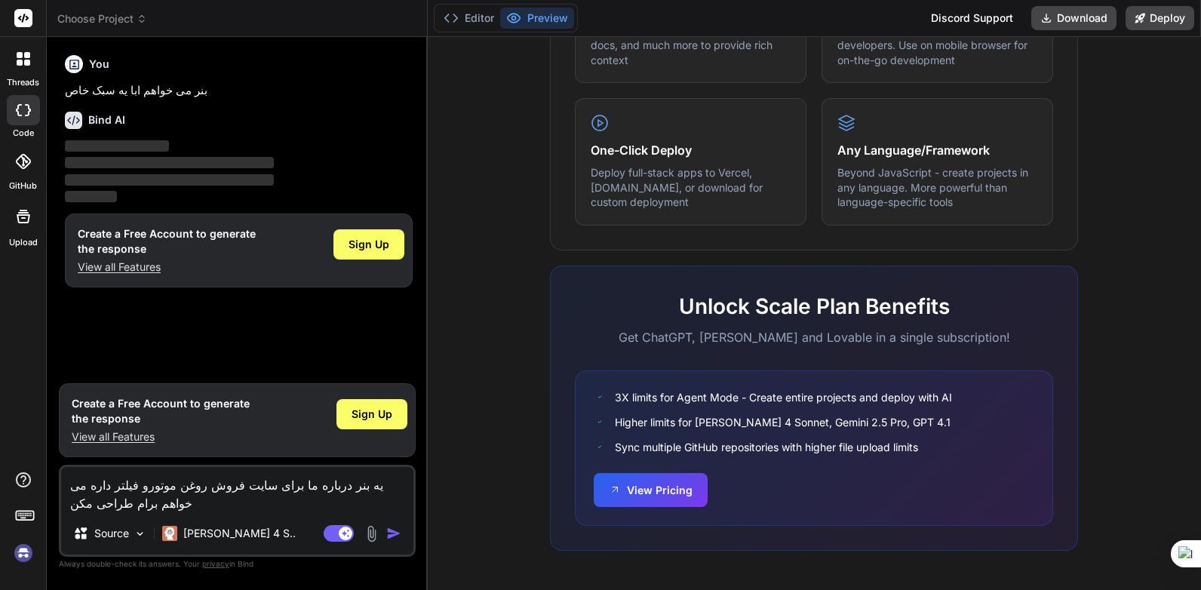
click at [394, 536] on img "button" at bounding box center [393, 533] width 15 height 15
click at [389, 527] on img "button" at bounding box center [393, 533] width 15 height 15
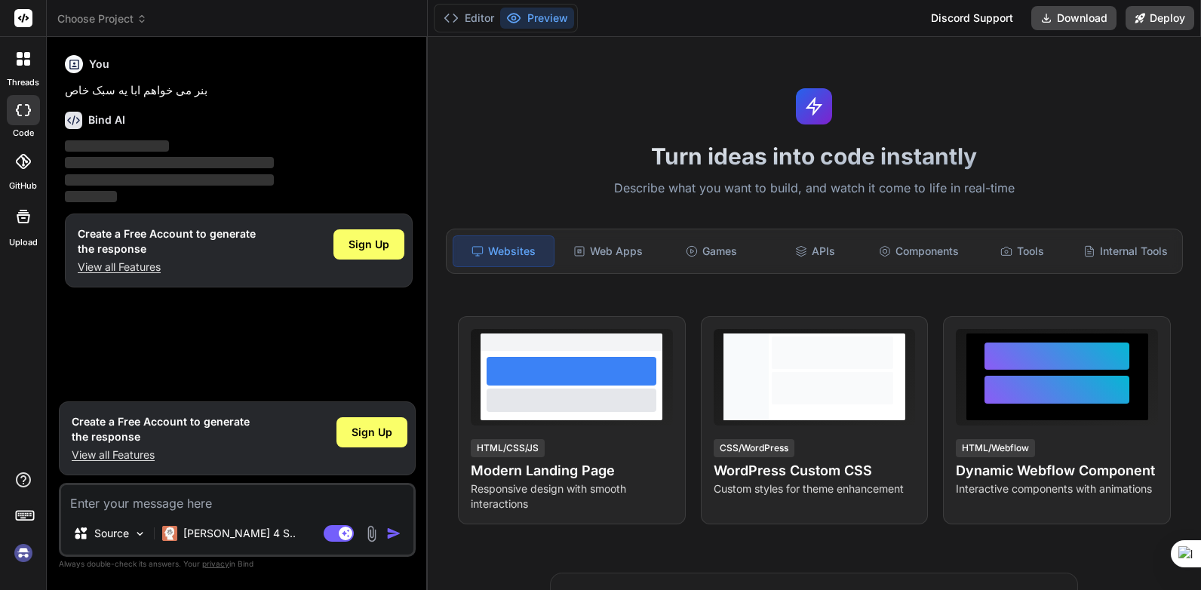
type textarea "x"
